Goal: Information Seeking & Learning: Learn about a topic

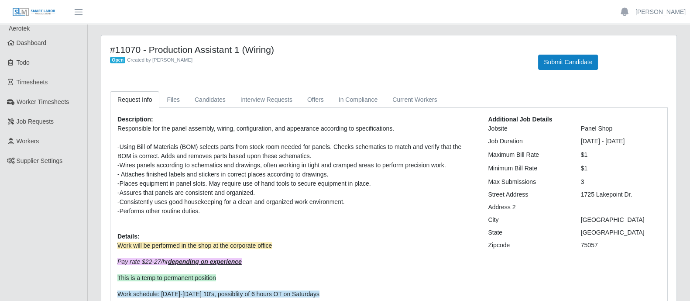
drag, startPoint x: 141, startPoint y: 47, endPoint x: 295, endPoint y: 52, distance: 154.6
click at [295, 52] on h4 "#11070 - Production Assistant 1 (Wiring)" at bounding box center [317, 49] width 415 height 11
click at [293, 54] on h4 "#11070 - Production Assistant 1 (Wiring)" at bounding box center [317, 49] width 415 height 11
click at [305, 52] on h4 "#11070 - Production Assistant 1 (Wiring)" at bounding box center [317, 49] width 415 height 11
drag, startPoint x: 297, startPoint y: 52, endPoint x: 96, endPoint y: 50, distance: 200.8
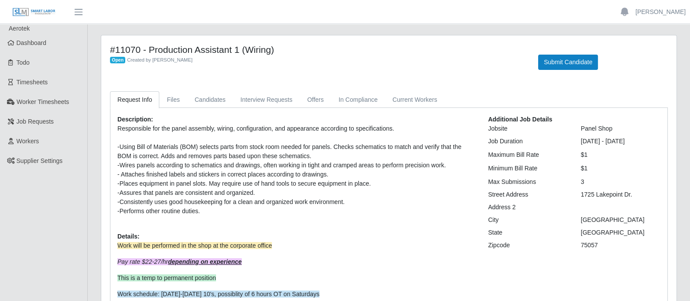
click at [96, 50] on div "#11070 - Production Assistant 1 (Wiring) Open Created by Antonia Welker Submit …" at bounding box center [388, 205] width 589 height 341
copy h4 "#11070 - Production Assistant 1 (Wiring)"
click at [235, 79] on div "#11070 - Production Assistant 1 (Wiring) Open Created by Antonia Welker Submit …" at bounding box center [388, 62] width 571 height 36
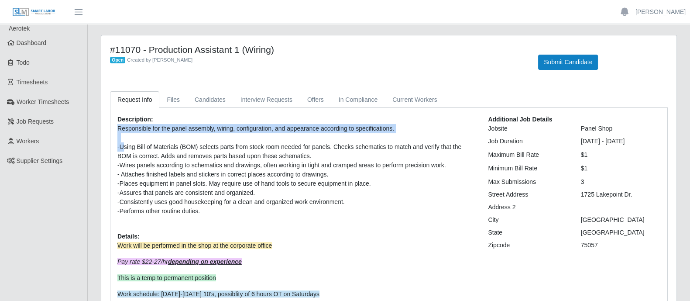
drag, startPoint x: 122, startPoint y: 147, endPoint x: 418, endPoint y: 218, distance: 304.4
click at [418, 218] on div "Description: Responsible for the panel assembly, wiring, configuration, and app…" at bounding box center [296, 232] width 371 height 234
click at [416, 218] on div "Description: Responsible for the panel assembly, wiring, configuration, and app…" at bounding box center [296, 232] width 371 height 234
click at [45, 49] on link "Dashboard" at bounding box center [43, 43] width 87 height 20
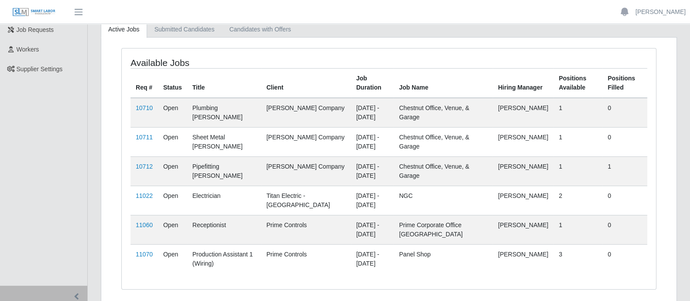
scroll to position [109, 0]
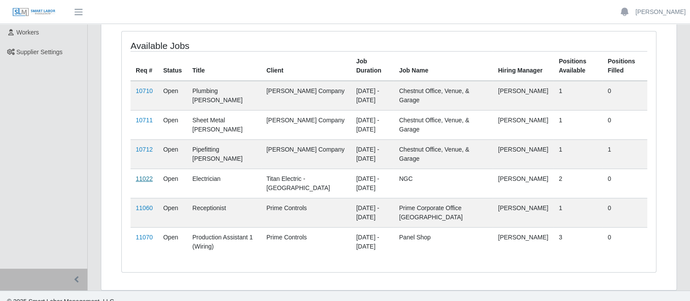
click at [142, 178] on link "11022" at bounding box center [144, 178] width 17 height 7
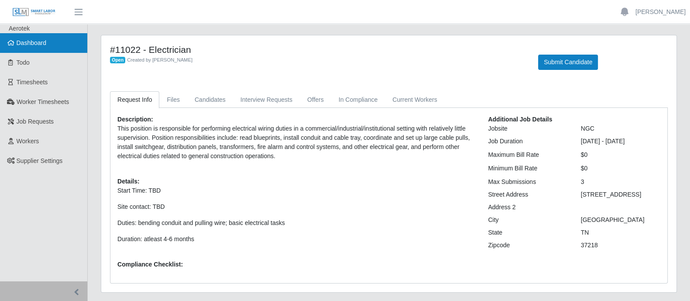
click at [24, 40] on span "Dashboard" at bounding box center [32, 42] width 30 height 7
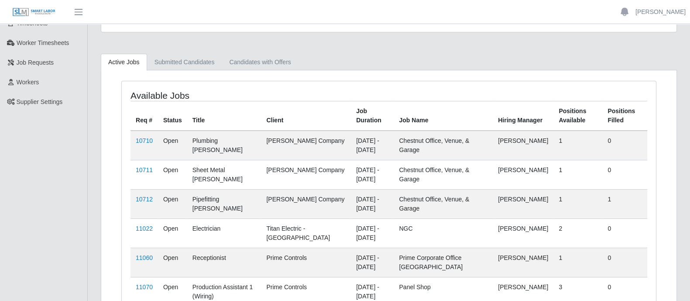
scroll to position [109, 0]
